Goal: Check status

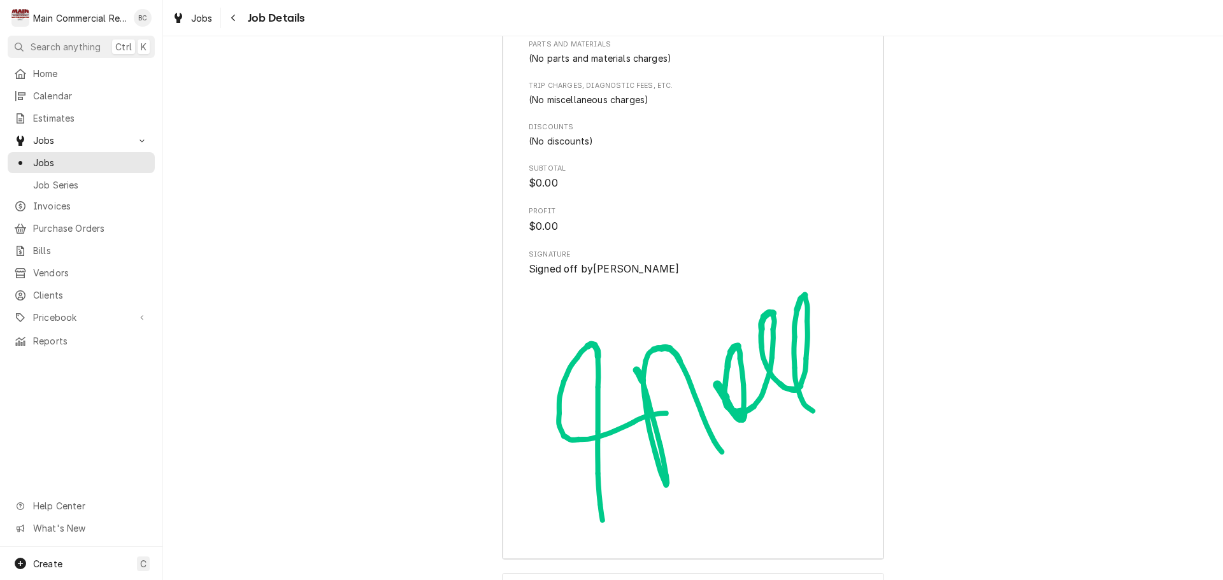
scroll to position [3912, 0]
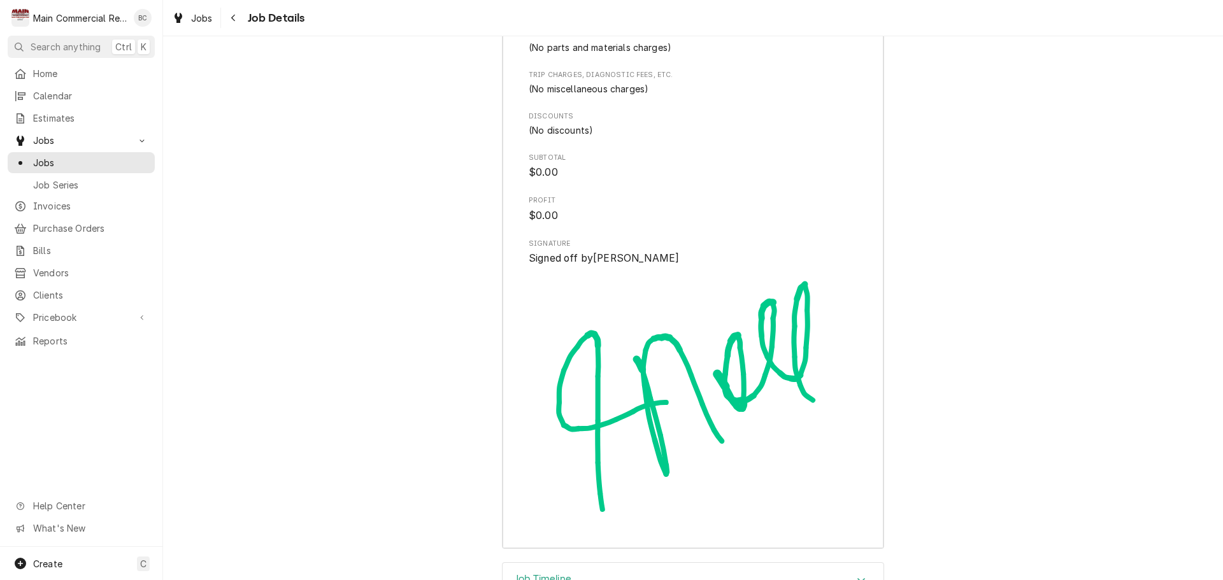
click at [531, 573] on h3 "Job Timeline" at bounding box center [543, 579] width 56 height 12
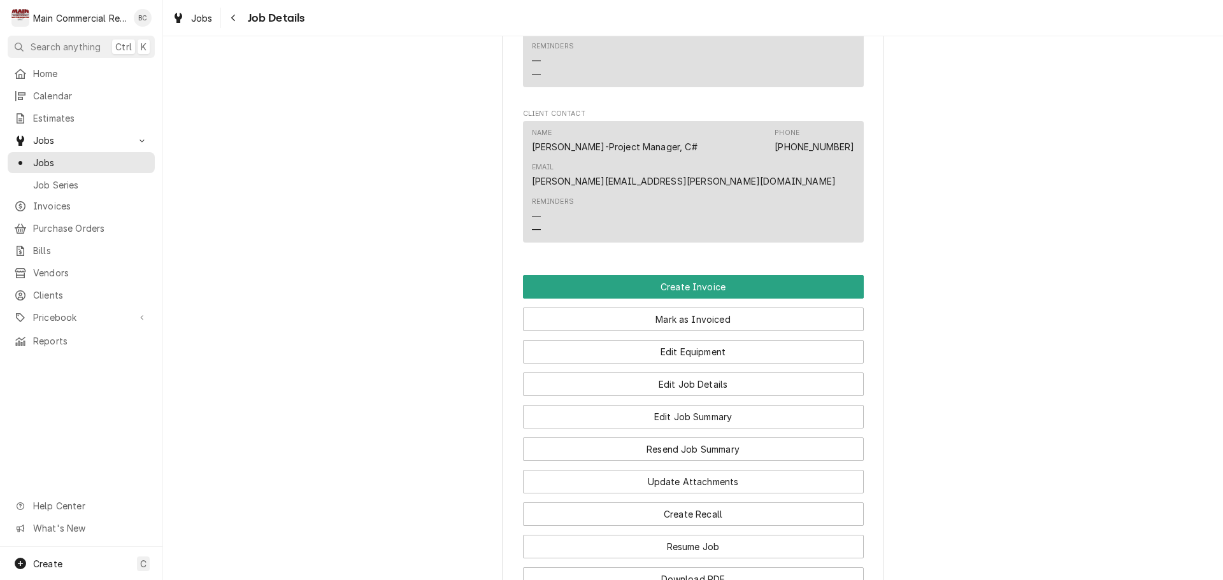
scroll to position [1671, 0]
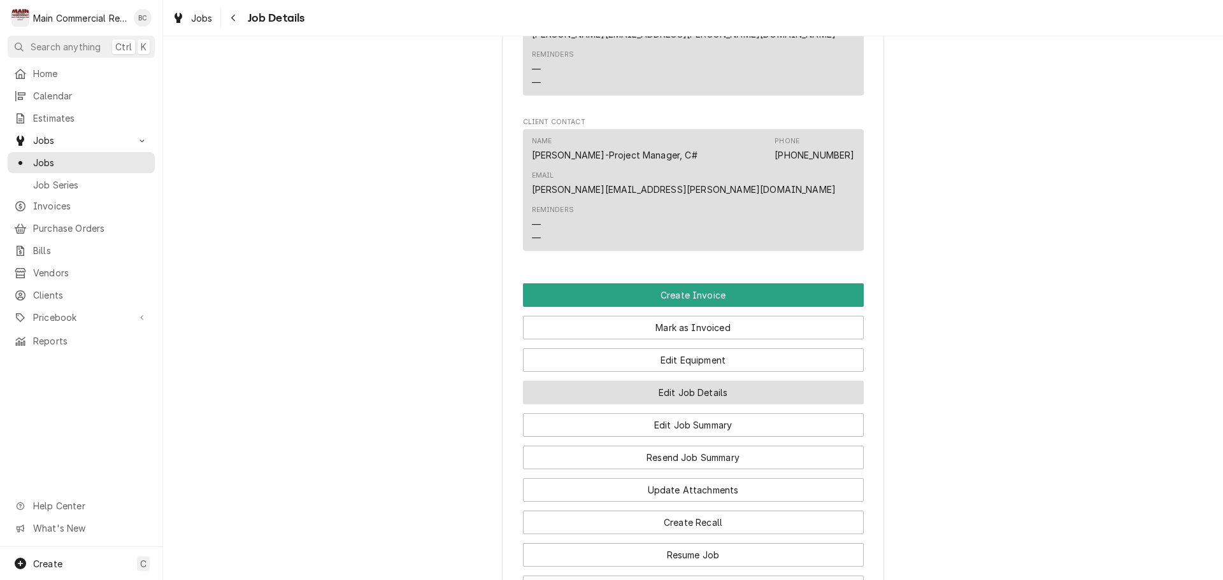
click at [689, 381] on button "Edit Job Details" at bounding box center [693, 393] width 341 height 24
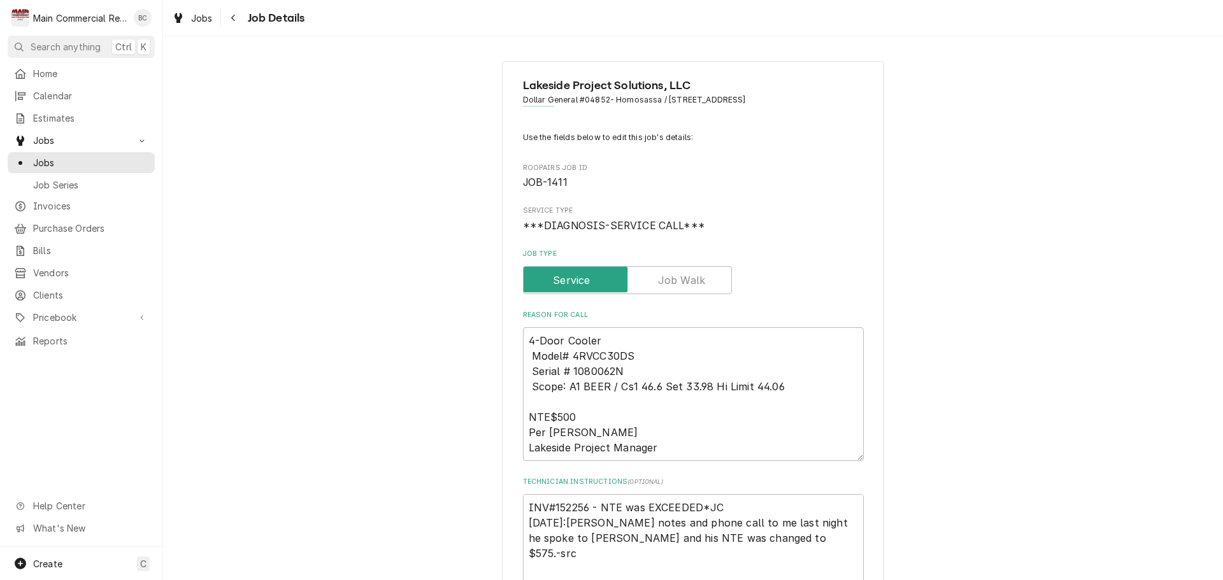
type textarea "x"
click at [52, 161] on span "Jobs" at bounding box center [90, 162] width 115 height 13
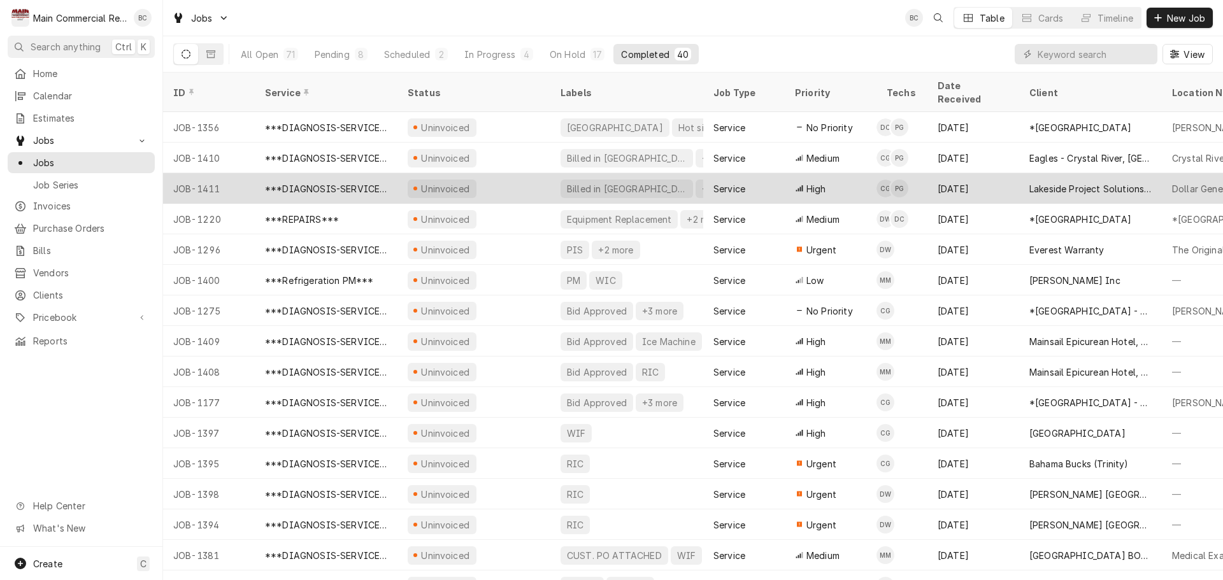
click at [211, 175] on div "JOB-1411" at bounding box center [209, 188] width 92 height 31
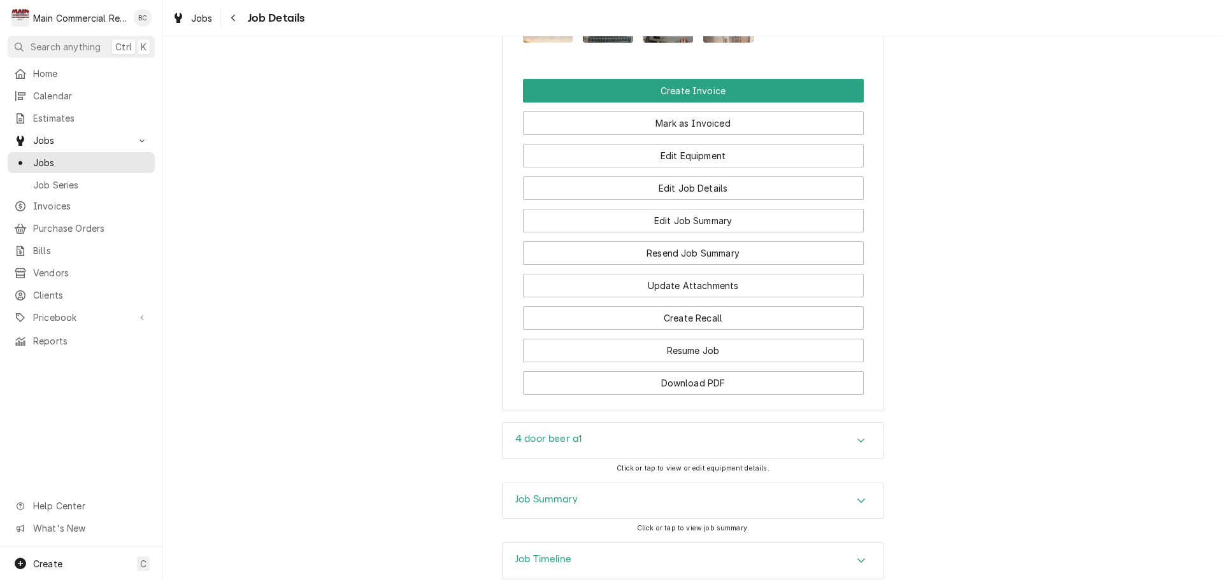
scroll to position [2039, 0]
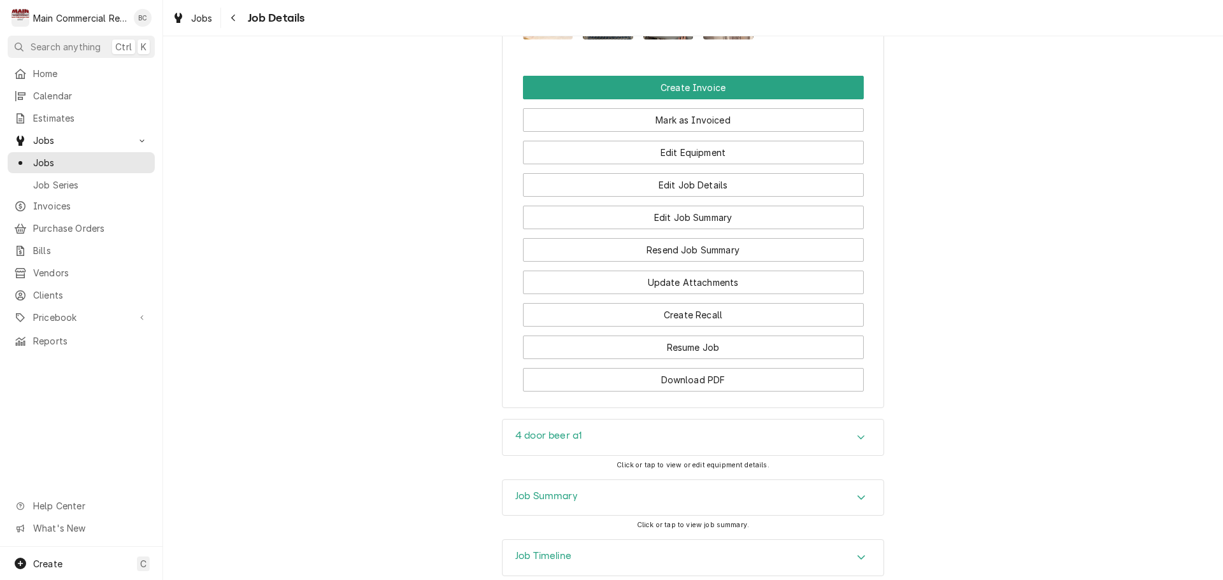
click at [541, 490] on h3 "Job Summary" at bounding box center [546, 496] width 62 height 12
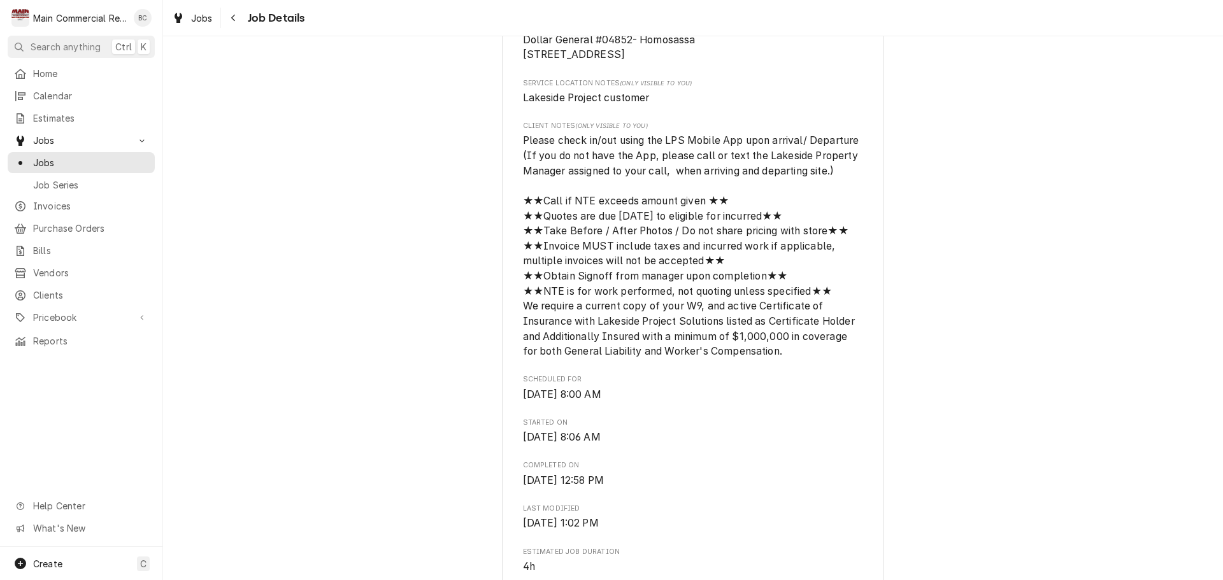
scroll to position [0, 0]
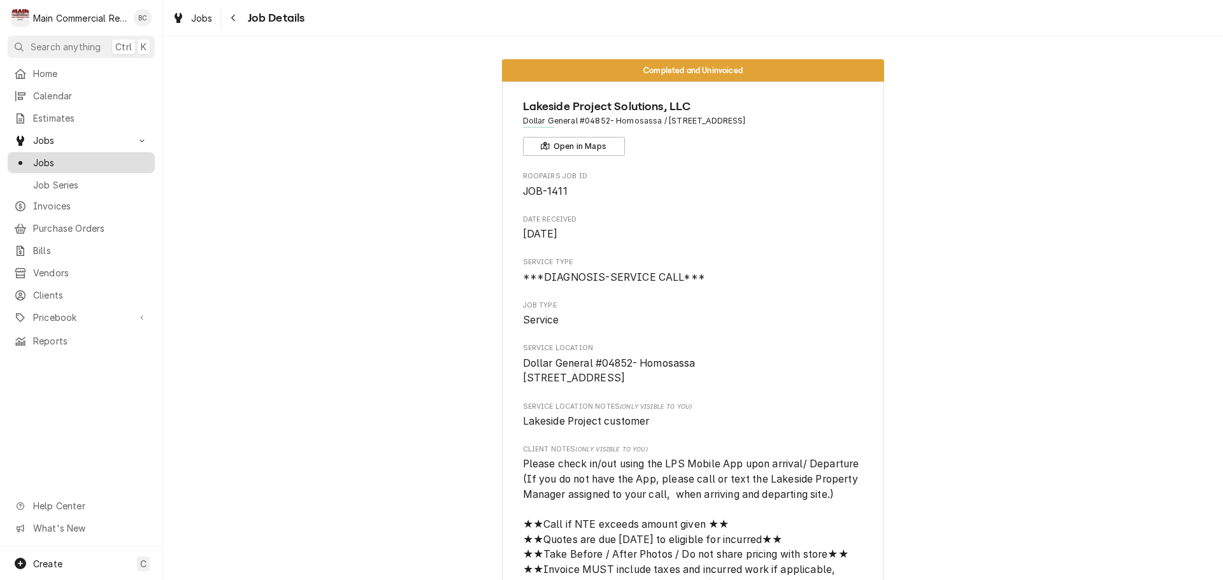
click at [51, 161] on span "Jobs" at bounding box center [90, 162] width 115 height 13
